Goal: Use online tool/utility: Utilize a website feature to perform a specific function

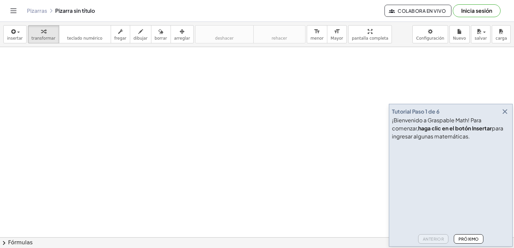
click at [480, 10] on button "Inicia sesión" at bounding box center [477, 10] width 48 height 13
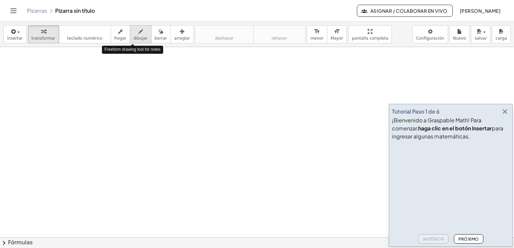
click at [138, 35] on icon "button" at bounding box center [140, 32] width 5 height 8
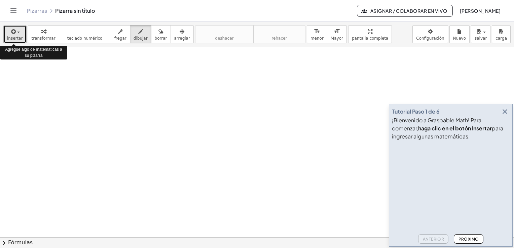
click at [16, 30] on div "button" at bounding box center [15, 31] width 16 height 8
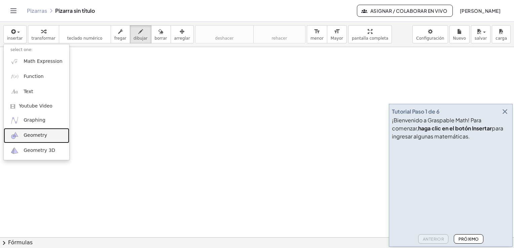
click at [25, 139] on link "Geometry" at bounding box center [37, 135] width 66 height 15
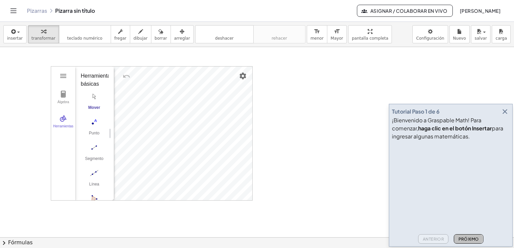
click at [465, 240] on font "Próximo" at bounding box center [468, 239] width 21 height 5
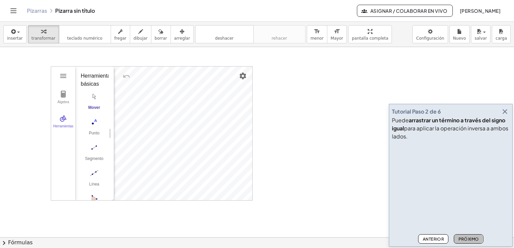
click at [465, 240] on font "Próximo" at bounding box center [468, 239] width 21 height 5
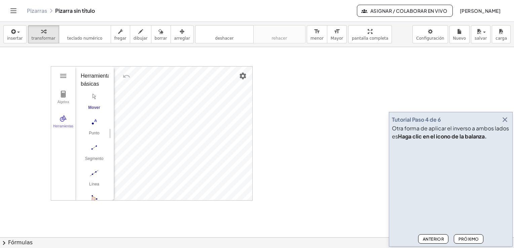
click at [465, 240] on font "Próximo" at bounding box center [468, 239] width 21 height 5
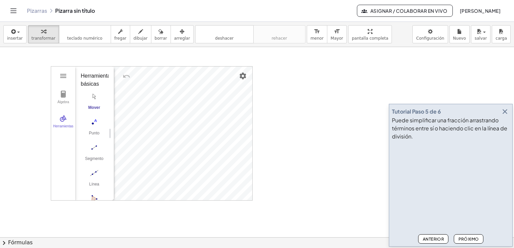
click at [465, 240] on font "Próximo" at bounding box center [468, 239] width 21 height 5
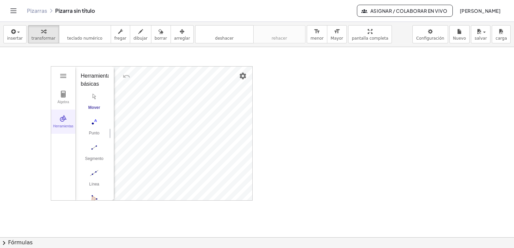
click at [63, 121] on img "Geometría" at bounding box center [63, 118] width 8 height 8
click at [66, 118] on img "Geometría" at bounding box center [63, 118] width 8 height 8
click at [94, 157] on div "Segmento" at bounding box center [94, 160] width 27 height 9
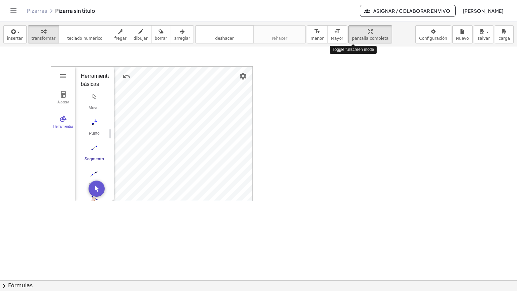
drag, startPoint x: 360, startPoint y: 35, endPoint x: 361, endPoint y: 60, distance: 24.9
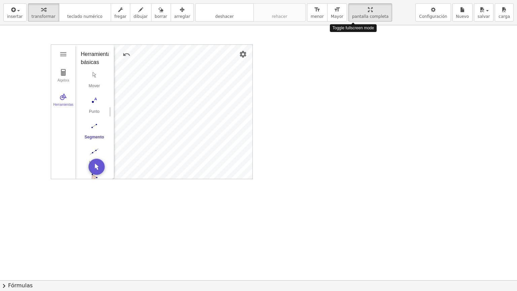
click at [361, 60] on div "insertar select one: Math Expression Function Text Youtube Video Graphing Geome…" at bounding box center [258, 145] width 517 height 291
click at [270, 74] on div "Álgebra Herramientas Point A Point B f = Segment A, B 4.1 Point C g = Segment B…" at bounding box center [258, 279] width 517 height 509
drag, startPoint x: 253, startPoint y: 52, endPoint x: 260, endPoint y: 51, distance: 6.9
click at [260, 51] on div at bounding box center [258, 279] width 517 height 509
click at [122, 173] on div "Álgebra Herramientas Point A Point B f = Segment A, B 4.1 Point C g = Segment B…" at bounding box center [151, 112] width 201 height 134
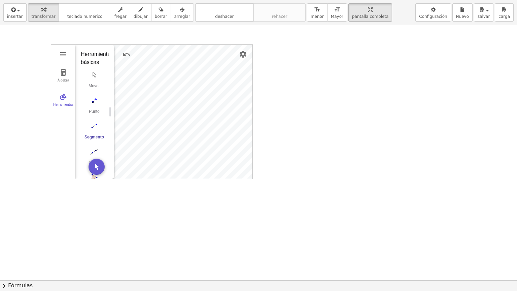
drag, startPoint x: 92, startPoint y: 178, endPoint x: 82, endPoint y: 178, distance: 10.1
click at [82, 178] on div "Álgebra Herramientas Point A Point B f = Segment A, B 4.1 Point C g = Segment B…" at bounding box center [152, 111] width 202 height 135
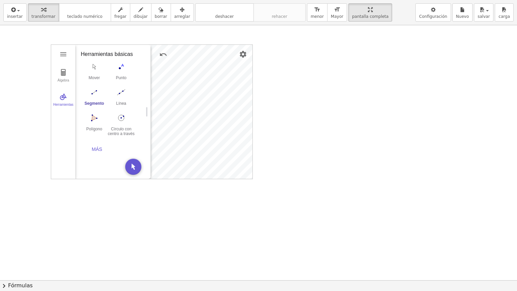
drag, startPoint x: 109, startPoint y: 112, endPoint x: 146, endPoint y: 110, distance: 36.7
click at [146, 110] on div "Geometría" at bounding box center [147, 112] width 5 height 134
click at [256, 92] on div "Álgebra Herramientas Point A Point B f = Segment A, B 4.1 Point C g = Segment B…" at bounding box center [258, 279] width 517 height 509
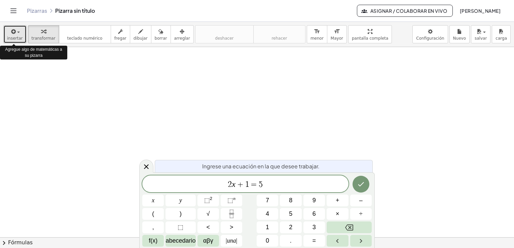
click at [8, 33] on div "button" at bounding box center [15, 31] width 16 height 8
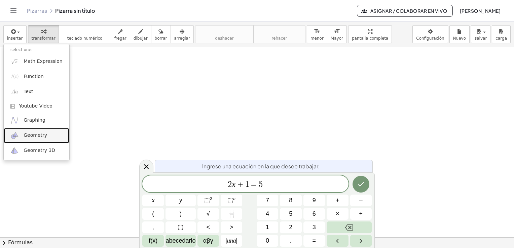
click at [28, 134] on span "Geometry" at bounding box center [36, 135] width 24 height 7
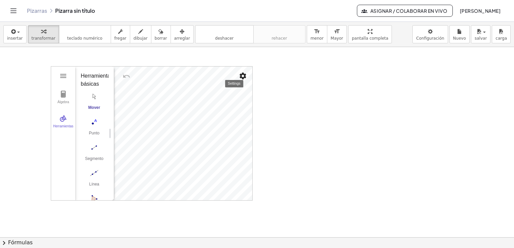
click at [244, 76] on img "Configuración" at bounding box center [243, 76] width 8 height 8
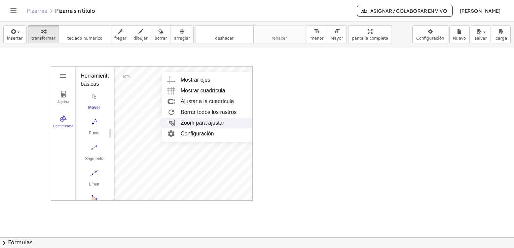
click at [228, 124] on li "Zoom para ajustar" at bounding box center [230, 123] width 136 height 11
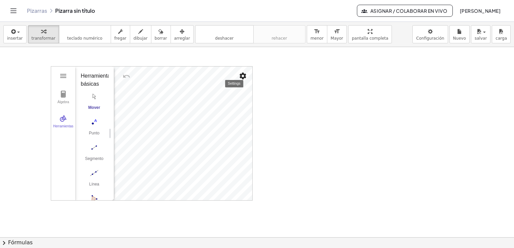
click at [244, 76] on img "Configuración" at bounding box center [243, 76] width 8 height 8
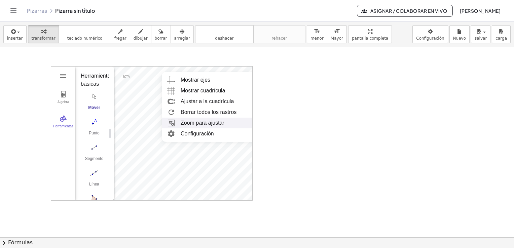
click at [195, 123] on font "Zoom para ajustar" at bounding box center [203, 123] width 44 height 6
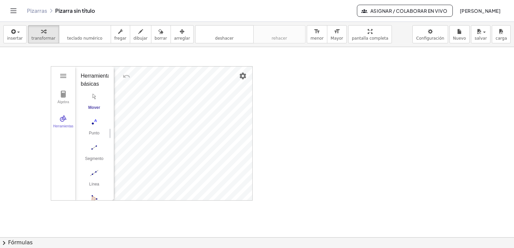
click at [115, 104] on div "Álgebra Herramientas Geometría GeoGebra Herramientas básicas Mover Punto Segmen…" at bounding box center [151, 134] width 201 height 134
click at [93, 124] on img "Punto. Seleccionar posición o línea, función o curva" at bounding box center [94, 122] width 27 height 11
click at [93, 148] on img "Segmento. Selecciona dos puntos o posiciones" at bounding box center [94, 147] width 27 height 11
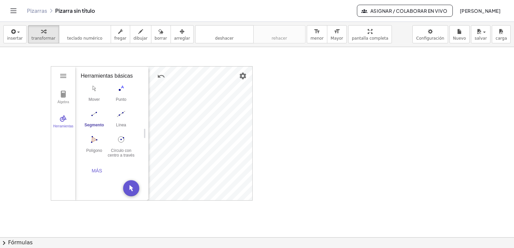
drag, startPoint x: 110, startPoint y: 136, endPoint x: 145, endPoint y: 140, distance: 34.9
click at [94, 145] on img "Polígono. Seleccione todos los vértices, luego el primer vértice nuevamente" at bounding box center [94, 139] width 27 height 11
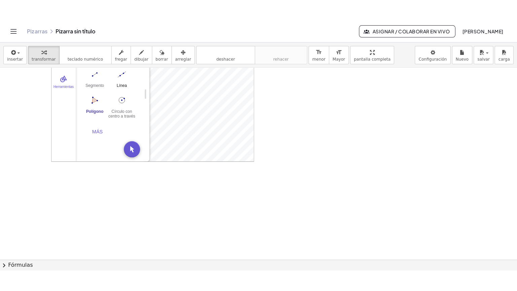
scroll to position [67, 0]
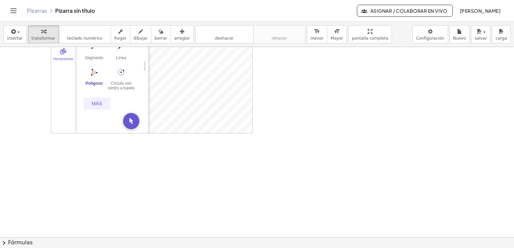
click at [97, 110] on button "Más" at bounding box center [96, 104] width 27 height 12
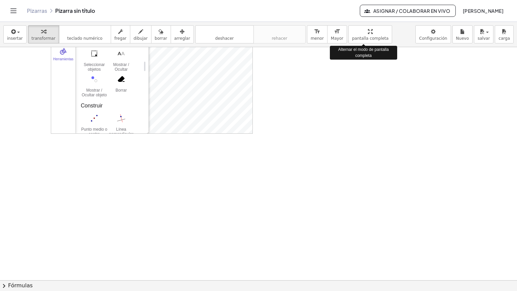
drag, startPoint x: 355, startPoint y: 33, endPoint x: 356, endPoint y: 58, distance: 24.9
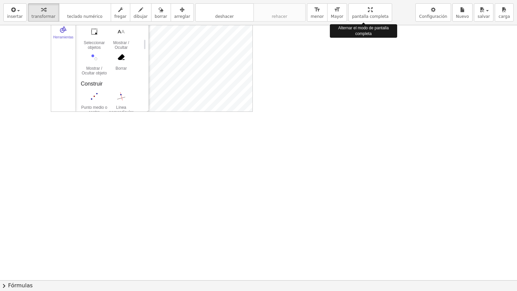
click at [356, 58] on div "insertar select one: Math Expression Function Text Youtube Video Graphing Geome…" at bounding box center [258, 145] width 517 height 291
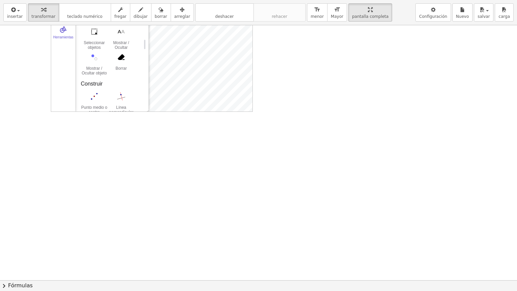
drag, startPoint x: 254, startPoint y: 108, endPoint x: 273, endPoint y: 178, distance: 72.8
click at [273, 178] on div at bounding box center [258, 212] width 517 height 509
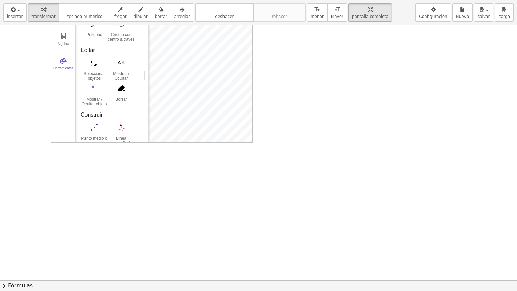
scroll to position [0, 0]
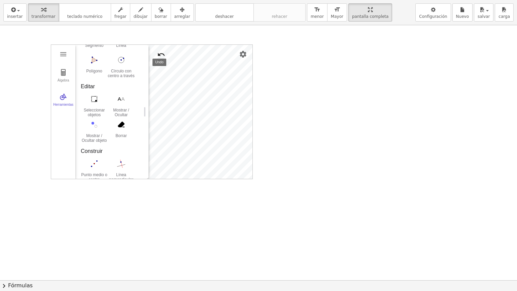
click at [163, 57] on img "Undo" at bounding box center [161, 54] width 8 height 8
click at [158, 54] on img "Undo" at bounding box center [161, 54] width 8 height 8
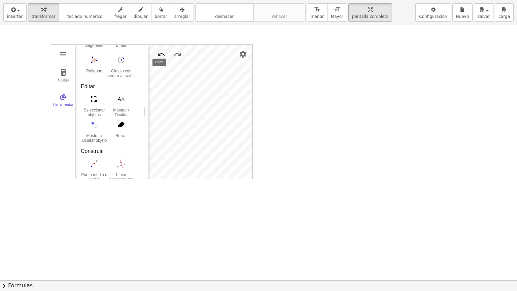
click at [158, 54] on img "Undo" at bounding box center [161, 54] width 8 height 8
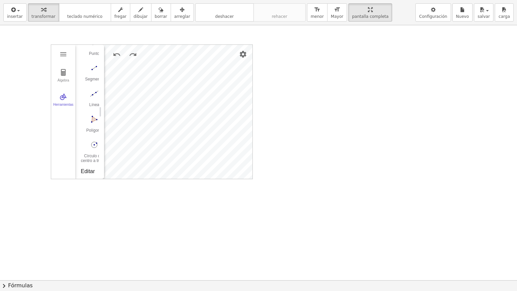
drag, startPoint x: 144, startPoint y: 110, endPoint x: 100, endPoint y: 122, distance: 46.0
click at [100, 122] on div "Geometría" at bounding box center [101, 112] width 5 height 134
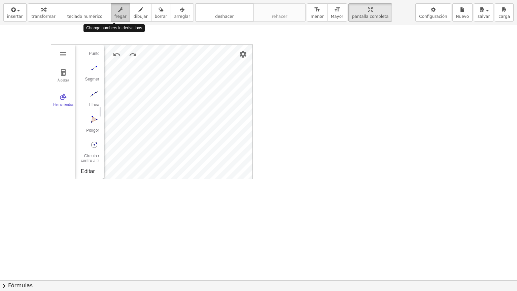
click at [114, 14] on span "fregar" at bounding box center [120, 16] width 12 height 5
click at [134, 11] on div "button" at bounding box center [141, 9] width 14 height 8
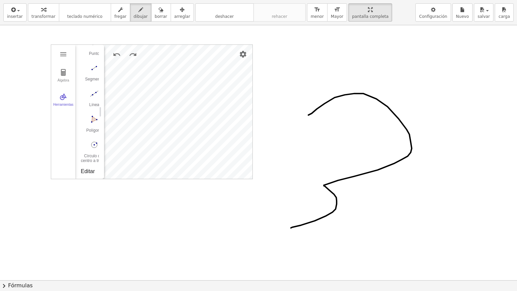
drag, startPoint x: 308, startPoint y: 115, endPoint x: 290, endPoint y: 225, distance: 111.4
click at [290, 226] on div at bounding box center [258, 279] width 517 height 509
click at [155, 14] on span "borrar" at bounding box center [161, 16] width 12 height 5
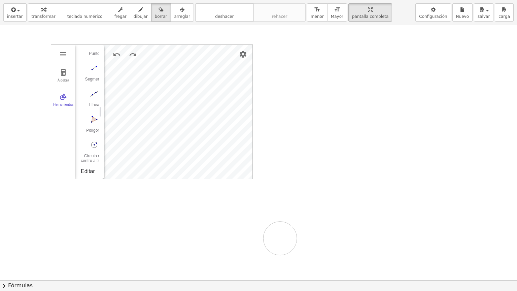
drag, startPoint x: 311, startPoint y: 115, endPoint x: 279, endPoint y: 229, distance: 117.8
click at [280, 237] on div at bounding box center [258, 279] width 517 height 509
click at [13, 11] on icon "button" at bounding box center [13, 10] width 6 height 8
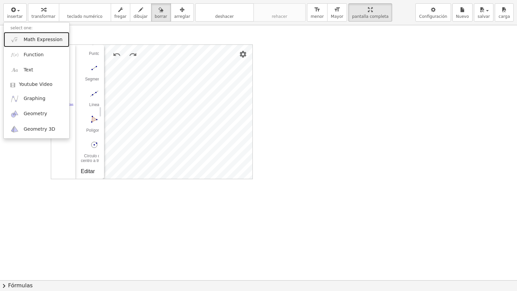
click at [28, 41] on span "Math Expression" at bounding box center [43, 39] width 39 height 7
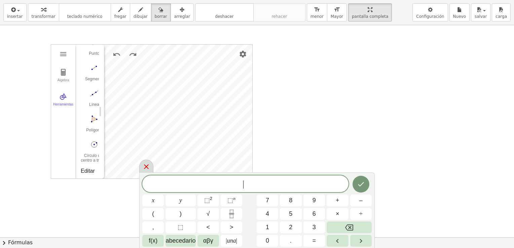
click at [146, 166] on icon at bounding box center [146, 166] width 5 height 5
